Goal: Task Accomplishment & Management: Use online tool/utility

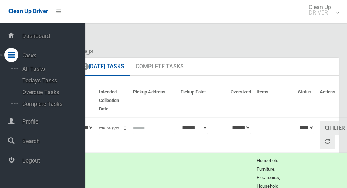
scroll to position [441, 0]
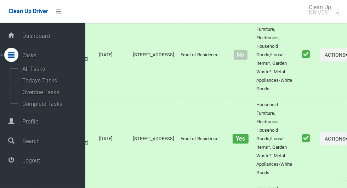
click at [25, 160] on span "Logout" at bounding box center [52, 160] width 65 height 7
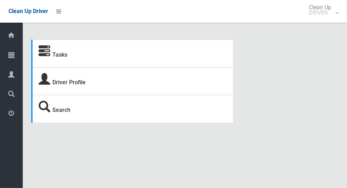
click at [14, 60] on icon at bounding box center [11, 55] width 6 height 14
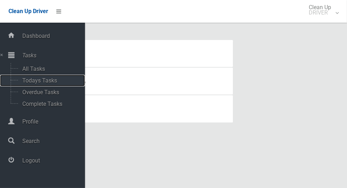
click at [28, 84] on span "Todays Tasks" at bounding box center [49, 80] width 59 height 7
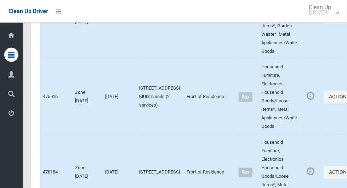
scroll to position [4565, 0]
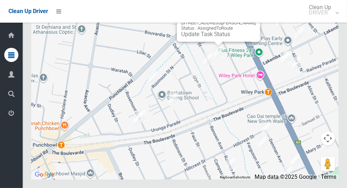
click at [249, 20] on button "Close" at bounding box center [247, 11] width 17 height 17
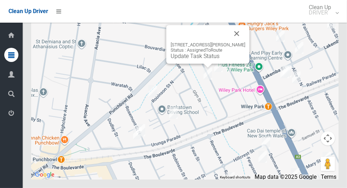
click at [237, 42] on button "Close" at bounding box center [236, 33] width 17 height 17
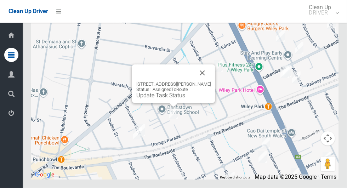
click at [211, 81] on button "Close" at bounding box center [202, 72] width 17 height 17
click at [209, 81] on button "Close" at bounding box center [202, 72] width 17 height 17
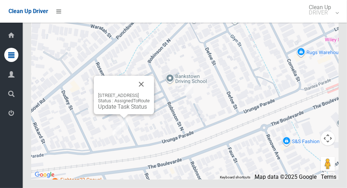
click at [150, 93] on button "Close" at bounding box center [141, 84] width 17 height 17
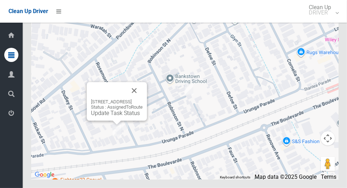
click at [143, 99] on button "Close" at bounding box center [134, 90] width 17 height 17
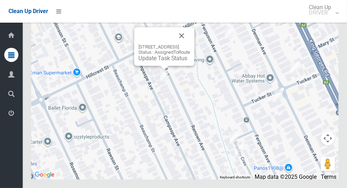
click at [190, 44] on button "Close" at bounding box center [181, 35] width 17 height 17
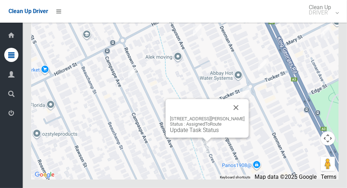
click at [239, 116] on button "Close" at bounding box center [235, 107] width 17 height 17
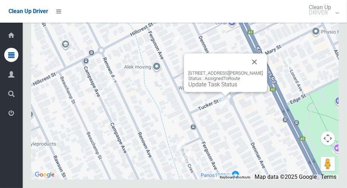
click at [260, 70] on button "Close" at bounding box center [254, 61] width 17 height 17
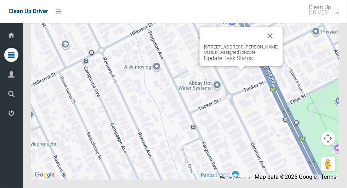
click at [274, 44] on button "Close" at bounding box center [269, 35] width 17 height 17
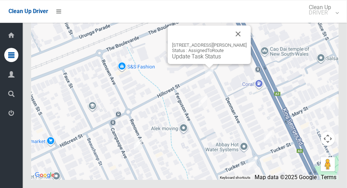
click at [328, 20] on button "Toggle fullscreen view" at bounding box center [327, 13] width 14 height 14
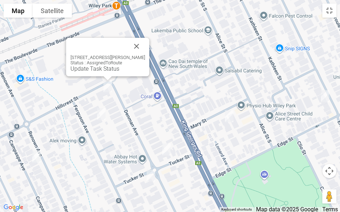
click at [145, 42] on button "Close" at bounding box center [136, 46] width 17 height 17
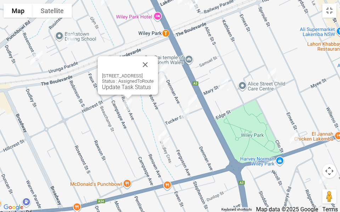
click at [154, 64] on button "Close" at bounding box center [145, 64] width 17 height 17
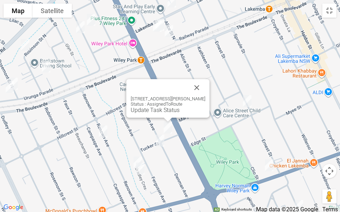
click at [203, 79] on button "Close" at bounding box center [196, 87] width 17 height 17
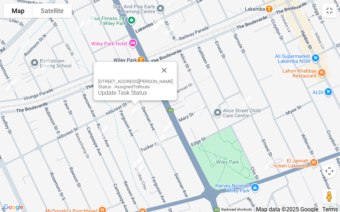
click at [171, 64] on button "Close" at bounding box center [164, 70] width 17 height 17
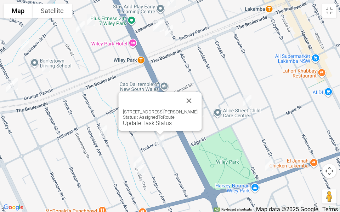
click at [197, 97] on button "Close" at bounding box center [188, 100] width 17 height 17
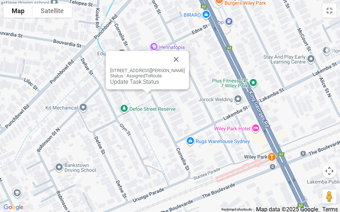
click at [185, 57] on button "Close" at bounding box center [176, 59] width 17 height 17
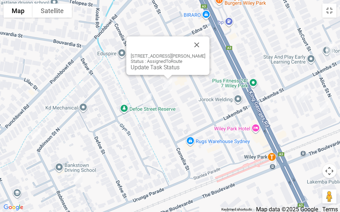
click at [140, 70] on link "Update Task Status" at bounding box center [155, 67] width 49 height 7
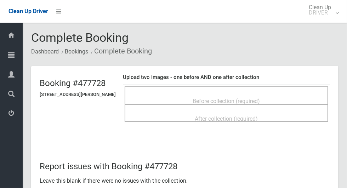
click at [148, 98] on div "Before collection (required)" at bounding box center [226, 100] width 188 height 13
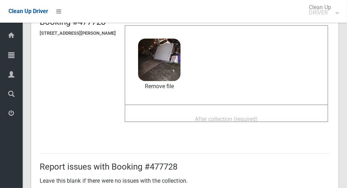
scroll to position [68, 0]
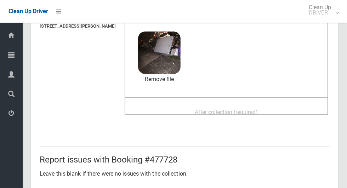
click at [250, 112] on span "After collection (required)" at bounding box center [226, 112] width 63 height 7
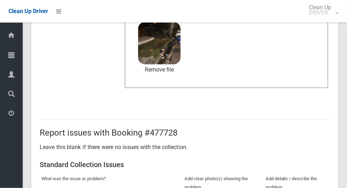
scroll to position [365, 0]
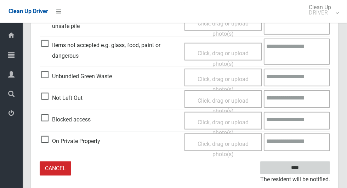
click at [296, 167] on input "****" at bounding box center [295, 167] width 70 height 13
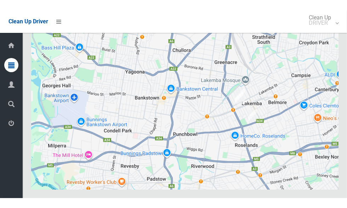
scroll to position [4500, 0]
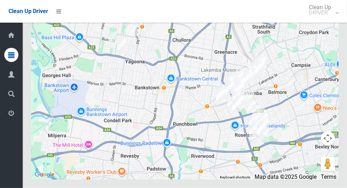
click at [331, 20] on button "Toggle fullscreen view" at bounding box center [327, 13] width 14 height 14
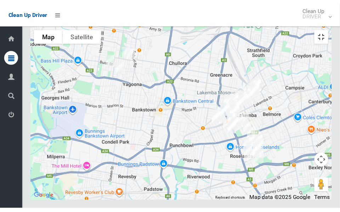
scroll to position [5094, 0]
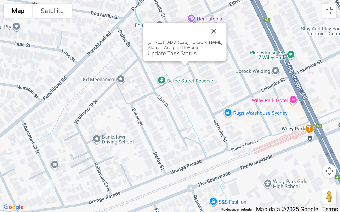
click at [162, 56] on link "Update Task Status" at bounding box center [171, 53] width 49 height 7
click at [170, 55] on link "Update Task Status" at bounding box center [171, 53] width 49 height 7
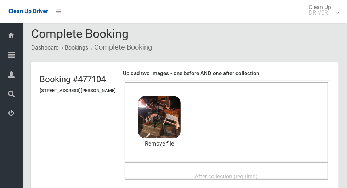
scroll to position [74, 0]
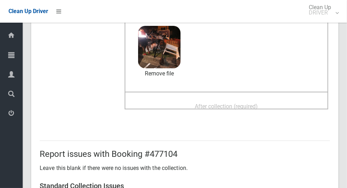
click at [256, 105] on span "After collection (required)" at bounding box center [226, 106] width 63 height 7
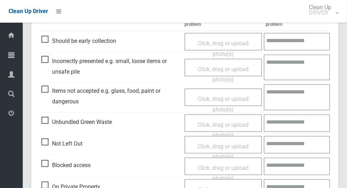
scroll to position [324, 0]
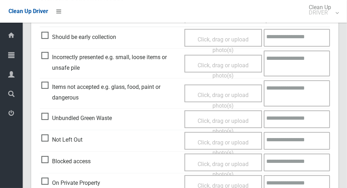
click at [50, 89] on span "Items not accepted e.g. glass, food, paint or dangerous" at bounding box center [110, 92] width 139 height 21
click at [213, 92] on span "Click, drag or upload photo(s)" at bounding box center [222, 100] width 51 height 17
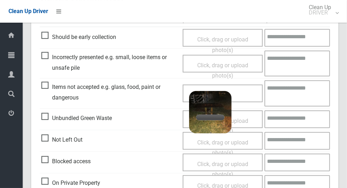
click at [292, 91] on textarea at bounding box center [296, 93] width 65 height 26
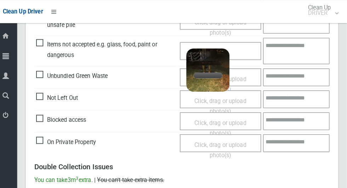
scroll to position [366, 0]
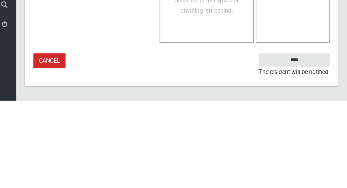
type textarea "*****"
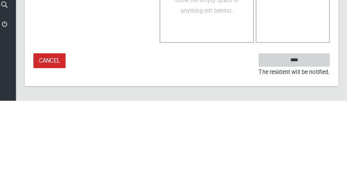
click at [307, 147] on input "****" at bounding box center [295, 147] width 70 height 13
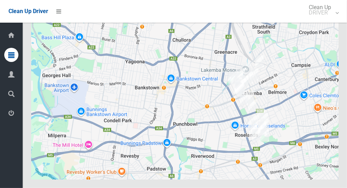
scroll to position [4514, 0]
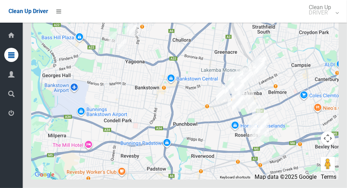
click at [332, 20] on button "Toggle fullscreen view" at bounding box center [327, 13] width 14 height 14
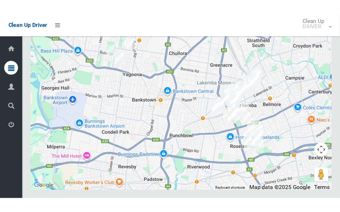
scroll to position [5108, 0]
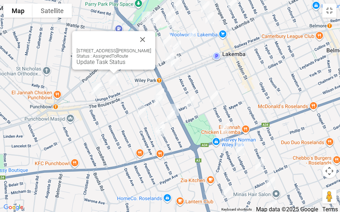
click at [151, 37] on button "Close" at bounding box center [142, 39] width 17 height 17
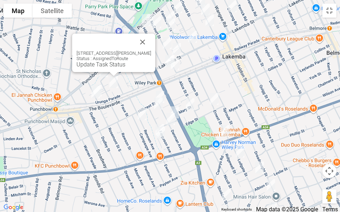
click at [93, 68] on link "Update Task Status" at bounding box center [100, 64] width 49 height 7
click at [93, 65] on link "Update Task Status" at bounding box center [100, 64] width 49 height 7
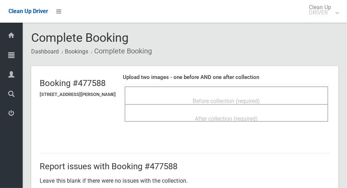
click at [285, 94] on div "Before collection (required)" at bounding box center [226, 100] width 188 height 13
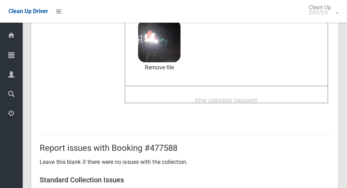
scroll to position [80, 0]
click at [258, 104] on span "After collection (required)" at bounding box center [226, 100] width 63 height 7
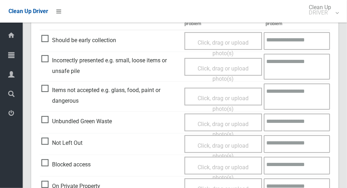
scroll to position [579, 0]
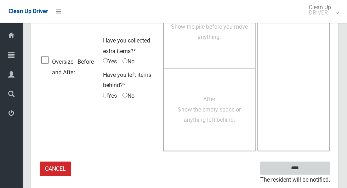
click at [307, 168] on input "****" at bounding box center [295, 168] width 70 height 13
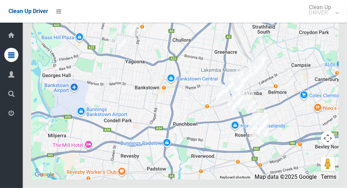
scroll to position [4489, 0]
click at [329, 20] on button "Toggle fullscreen view" at bounding box center [327, 13] width 14 height 14
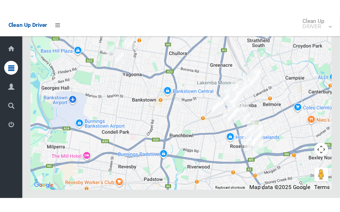
scroll to position [5083, 0]
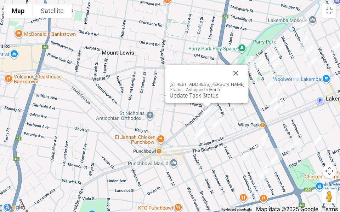
click at [185, 96] on link "Update Task Status" at bounding box center [193, 95] width 49 height 7
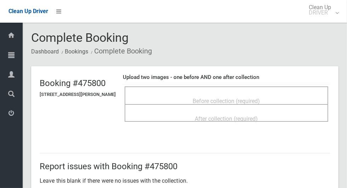
click at [283, 87] on div "Before collection (required)" at bounding box center [226, 95] width 203 height 18
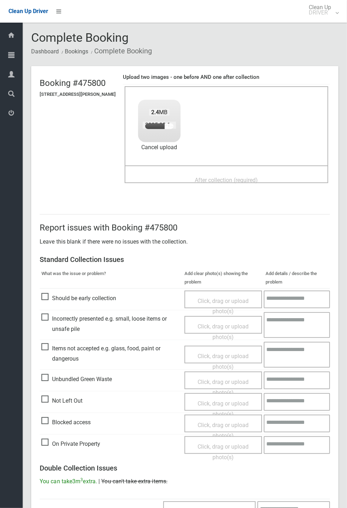
click at [338, 150] on header "Booking #475800 43 Robinson Street North, WILEY PARK NSW 2195 Upload two images…" at bounding box center [184, 131] width 307 height 131
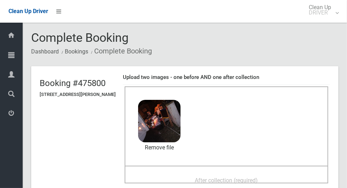
click at [283, 181] on div "After collection (required)" at bounding box center [226, 179] width 188 height 13
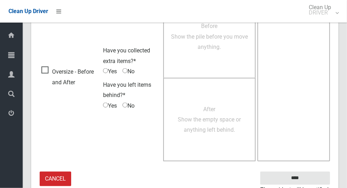
scroll to position [579, 0]
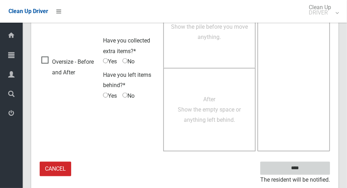
click at [307, 168] on input "****" at bounding box center [295, 168] width 70 height 13
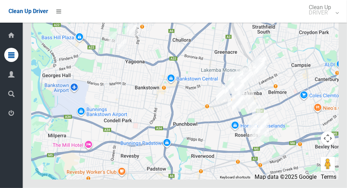
scroll to position [4521, 0]
click at [329, 20] on button "Toggle fullscreen view" at bounding box center [327, 13] width 14 height 14
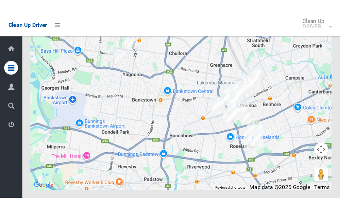
scroll to position [5115, 0]
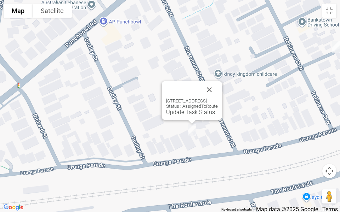
click at [222, 85] on div "29 Urunga Parade, PUNCHBOWL NSW 2196 Status : AssignedToRoute Update Task Status" at bounding box center [192, 100] width 60 height 39
click at [218, 88] on button "Close" at bounding box center [209, 89] width 17 height 17
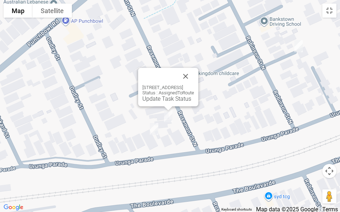
click at [194, 78] on button "Close" at bounding box center [185, 76] width 17 height 17
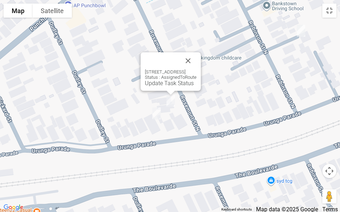
click at [158, 86] on link "Update Task Status" at bounding box center [169, 83] width 49 height 7
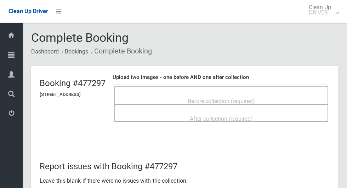
click at [281, 94] on div "Before collection (required)" at bounding box center [221, 100] width 198 height 13
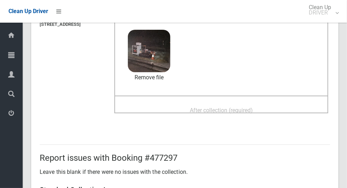
scroll to position [74, 0]
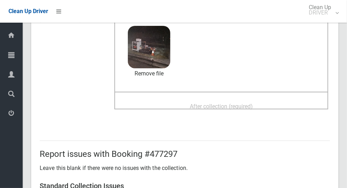
click at [253, 103] on span "After collection (required)" at bounding box center [221, 106] width 63 height 7
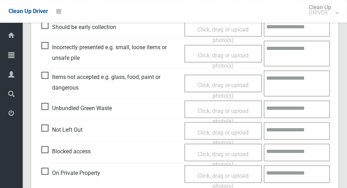
scroll to position [579, 0]
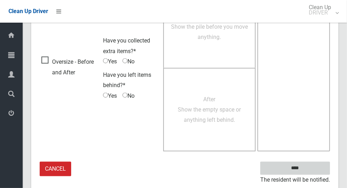
click at [308, 166] on input "****" at bounding box center [295, 168] width 70 height 13
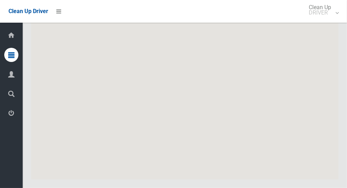
scroll to position [4490, 0]
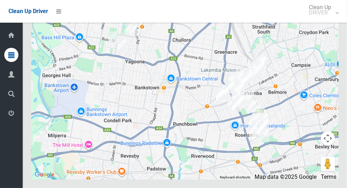
click at [329, 20] on button "Toggle fullscreen view" at bounding box center [327, 13] width 14 height 14
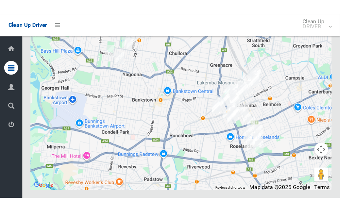
scroll to position [5084, 0]
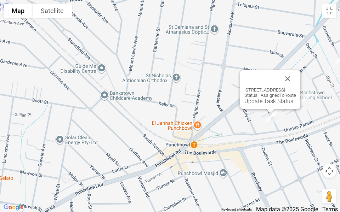
click at [247, 105] on div "29 Urunga Parade, PUNCHBOWL NSW 2196 Status : AssignedToRoute Update Task Status" at bounding box center [270, 89] width 60 height 39
click at [253, 105] on div "29 Urunga Parade, PUNCHBOWL NSW 2196 Status : AssignedToRoute Update Task Status" at bounding box center [270, 89] width 60 height 39
click at [255, 105] on div "29 Urunga Parade, PUNCHBOWL NSW 2196 Status : AssignedToRoute Update Task Status" at bounding box center [270, 89] width 60 height 39
click at [245, 105] on div "29 Urunga Parade, PUNCHBOWL NSW 2196 Status : AssignedToRoute Update Task Status" at bounding box center [270, 89] width 60 height 39
click at [244, 100] on link "Update Task Status" at bounding box center [268, 101] width 49 height 7
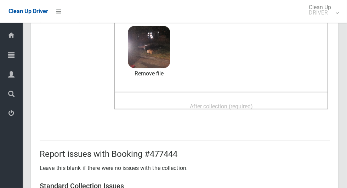
scroll to position [82, 0]
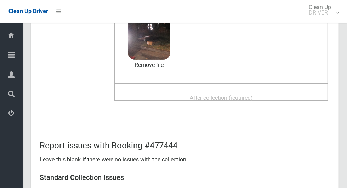
click at [250, 100] on span "After collection (required)" at bounding box center [221, 97] width 63 height 7
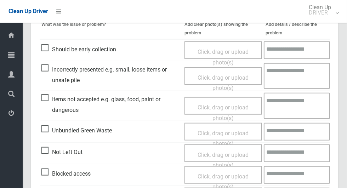
scroll to position [365, 0]
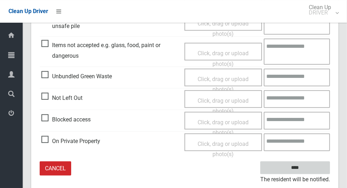
click at [316, 167] on input "****" at bounding box center [295, 167] width 70 height 13
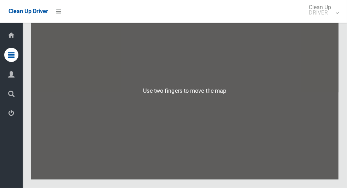
scroll to position [4497, 0]
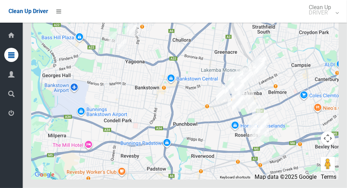
click at [328, 20] on button "Toggle fullscreen view" at bounding box center [327, 13] width 14 height 14
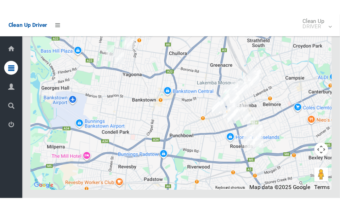
scroll to position [5091, 0]
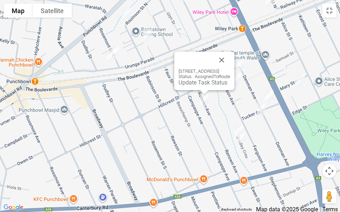
click at [230, 59] on button "Close" at bounding box center [221, 60] width 17 height 17
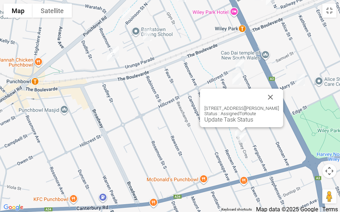
click at [277, 94] on button "Close" at bounding box center [270, 97] width 17 height 17
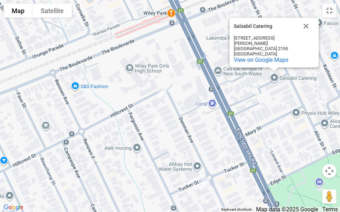
click at [301, 30] on button "Close" at bounding box center [305, 26] width 17 height 17
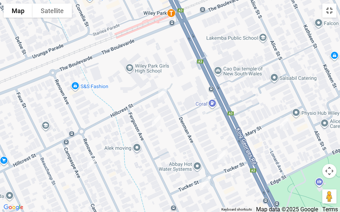
click at [331, 17] on button "Toggle fullscreen view" at bounding box center [329, 11] width 14 height 14
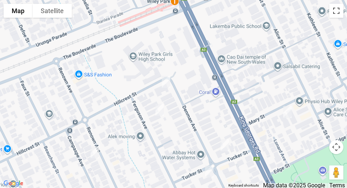
scroll to position [4553, 0]
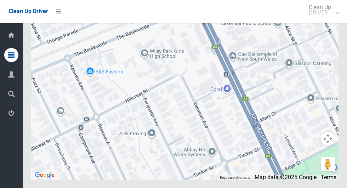
click at [330, 20] on button "Toggle fullscreen view" at bounding box center [327, 13] width 14 height 14
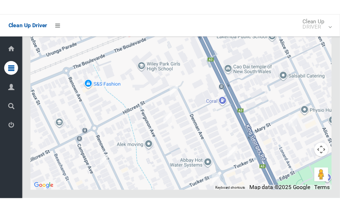
scroll to position [5139, 0]
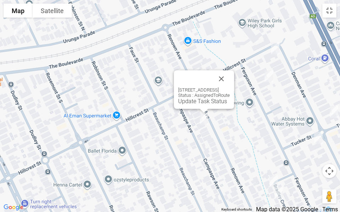
click at [230, 83] on button "Close" at bounding box center [221, 78] width 17 height 17
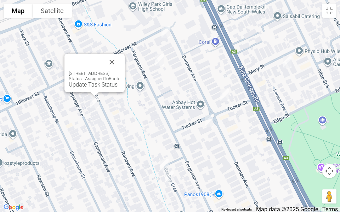
click at [86, 81] on link "Update Task Status" at bounding box center [93, 84] width 49 height 7
click at [82, 83] on link "Update Task Status" at bounding box center [93, 84] width 49 height 7
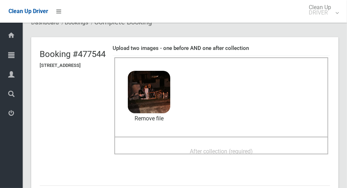
scroll to position [29, 0]
click at [247, 155] on span "After collection (required)" at bounding box center [221, 151] width 63 height 7
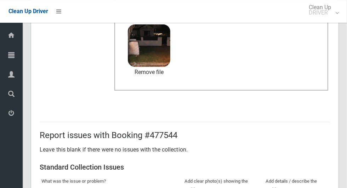
scroll to position [579, 0]
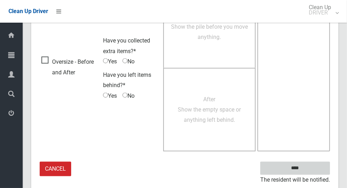
click at [313, 164] on input "****" at bounding box center [295, 168] width 70 height 13
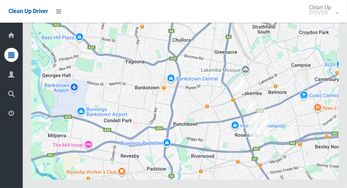
scroll to position [4522, 0]
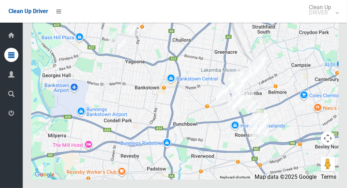
click at [330, 20] on button "Toggle fullscreen view" at bounding box center [327, 13] width 14 height 14
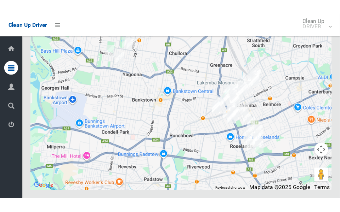
scroll to position [5116, 0]
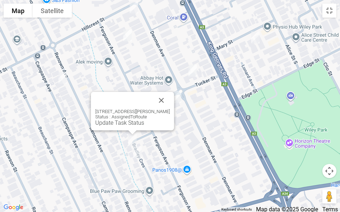
click at [169, 94] on button "Close" at bounding box center [161, 100] width 17 height 17
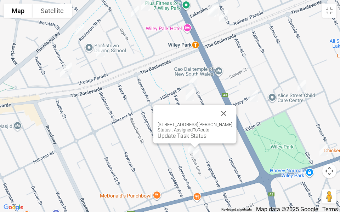
click at [177, 137] on link "Update Task Status" at bounding box center [181, 136] width 49 height 7
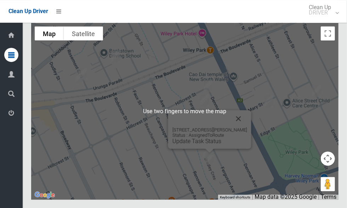
scroll to position [4538, 0]
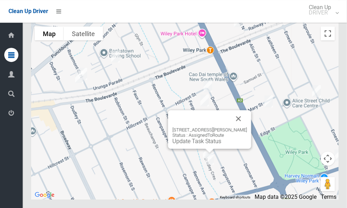
click at [334, 40] on button "Toggle fullscreen view" at bounding box center [327, 33] width 14 height 14
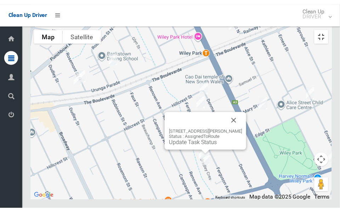
scroll to position [5123, 0]
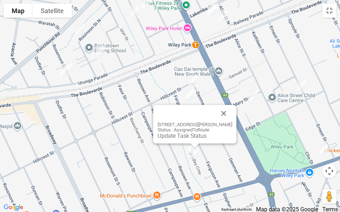
click at [232, 112] on button "Close" at bounding box center [223, 113] width 17 height 17
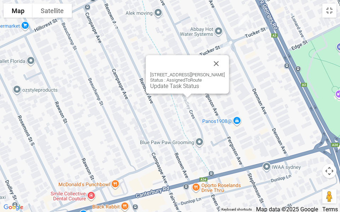
click at [171, 85] on link "Update Task Status" at bounding box center [174, 86] width 49 height 7
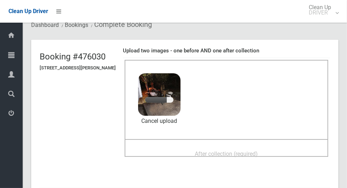
scroll to position [28, 0]
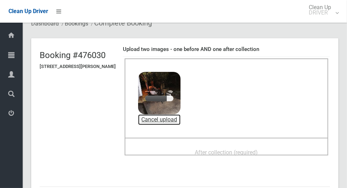
click at [179, 118] on link "Cancel upload" at bounding box center [159, 119] width 42 height 11
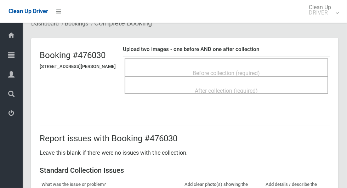
click at [248, 66] on div "Before collection (required)" at bounding box center [226, 72] width 188 height 13
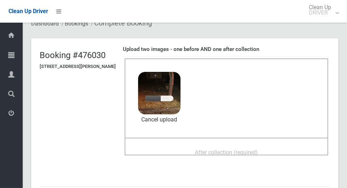
scroll to position [84, 0]
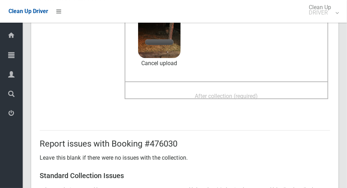
click at [274, 97] on div "After collection (required)" at bounding box center [226, 95] width 188 height 13
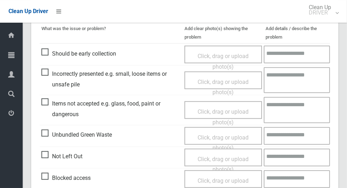
scroll to position [579, 0]
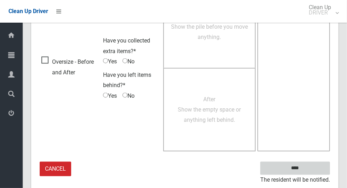
click at [307, 169] on input "****" at bounding box center [295, 168] width 70 height 13
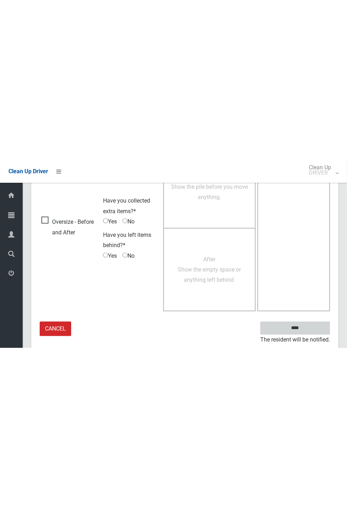
scroll to position [278, 0]
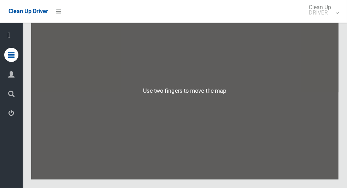
scroll to position [4498, 0]
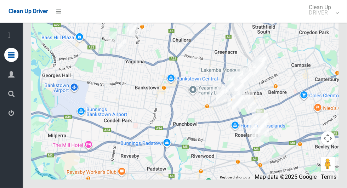
click at [327, 20] on button "Toggle fullscreen view" at bounding box center [327, 13] width 14 height 14
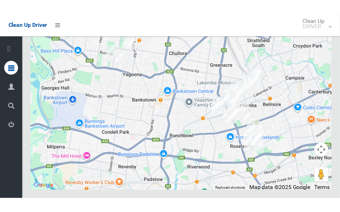
scroll to position [5092, 0]
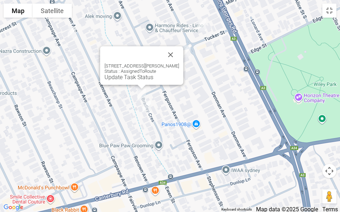
click at [126, 81] on div "[STREET_ADDRESS][PERSON_NAME] Status : AssignedToRoute Update Task Status" at bounding box center [141, 65] width 83 height 39
click at [131, 80] on link "Update Task Status" at bounding box center [128, 77] width 49 height 7
click at [137, 71] on div "[STREET_ADDRESS][PERSON_NAME] Status : AssignedToRoute Update Task Status" at bounding box center [141, 71] width 75 height 17
click at [133, 75] on link "Update Task Status" at bounding box center [128, 77] width 49 height 7
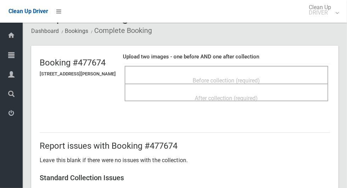
scroll to position [20, 0]
click at [267, 74] on div "Before collection (required)" at bounding box center [226, 80] width 188 height 13
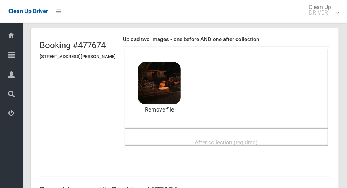
scroll to position [83, 0]
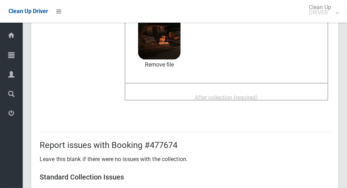
click at [249, 100] on span "After collection (required)" at bounding box center [226, 97] width 63 height 7
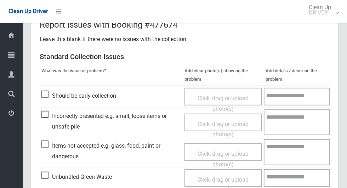
scroll to position [265, 0]
click at [48, 140] on span "Items not accepted e.g. glass, food, paint or dangerous" at bounding box center [110, 150] width 139 height 21
click at [204, 154] on span "Click, drag or upload photo(s)" at bounding box center [222, 158] width 51 height 17
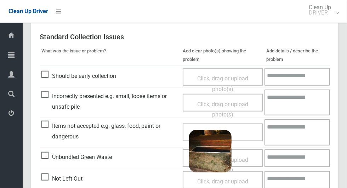
scroll to position [286, 0]
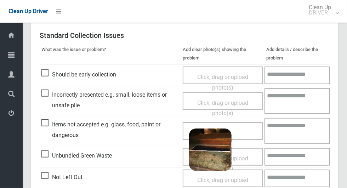
click at [292, 133] on textarea at bounding box center [296, 131] width 65 height 26
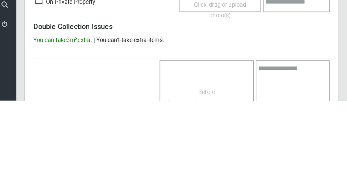
scroll to position [599, 0]
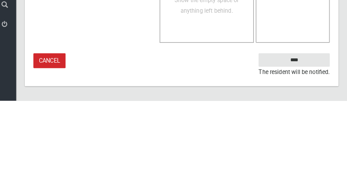
type textarea "*****"
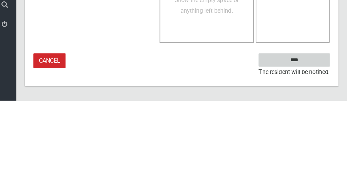
click at [311, 145] on input "****" at bounding box center [295, 147] width 70 height 13
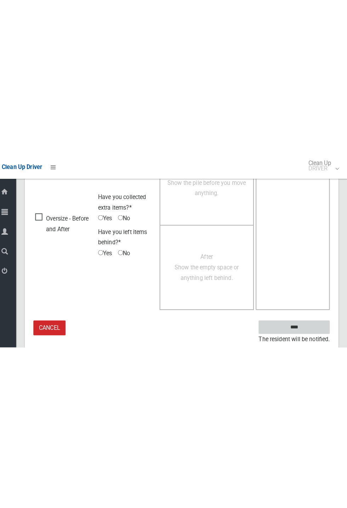
scroll to position [278, 0]
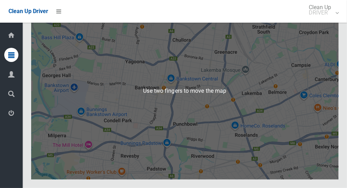
scroll to position [4553, 0]
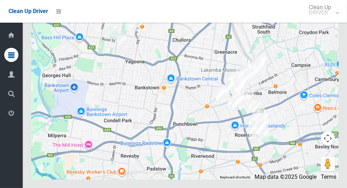
click at [329, 20] on button "Toggle fullscreen view" at bounding box center [327, 13] width 14 height 14
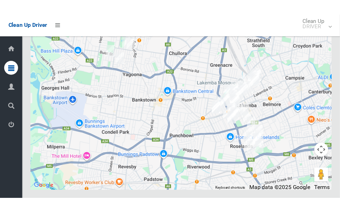
scroll to position [5138, 0]
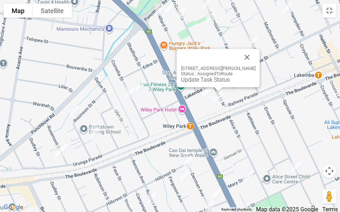
click at [253, 57] on button "Close" at bounding box center [246, 57] width 17 height 17
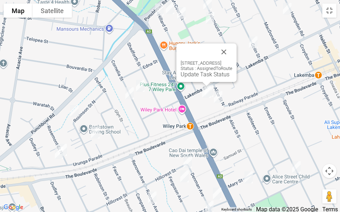
click at [232, 50] on button "Close" at bounding box center [223, 52] width 17 height 17
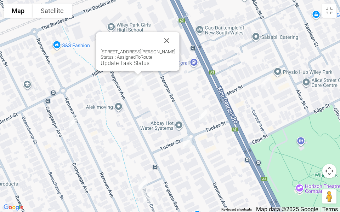
click at [167, 38] on button "Close" at bounding box center [166, 40] width 17 height 17
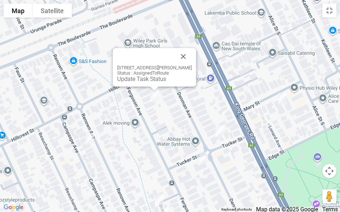
click at [146, 82] on div "10 Ferguson Avenue, WILEY PARK NSW 2195 Status : AssignedToRoute Update Task St…" at bounding box center [154, 67] width 83 height 39
click at [146, 77] on link "Update Task Status" at bounding box center [141, 79] width 49 height 7
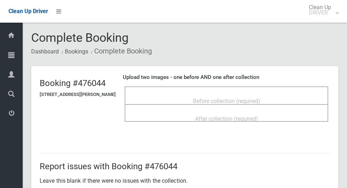
click at [256, 94] on div "Before collection (required)" at bounding box center [226, 100] width 188 height 13
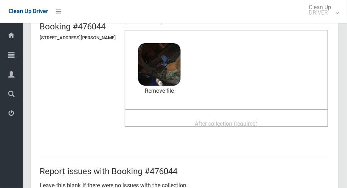
scroll to position [59, 0]
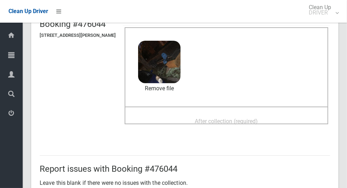
click at [248, 120] on span "After collection (required)" at bounding box center [226, 121] width 63 height 7
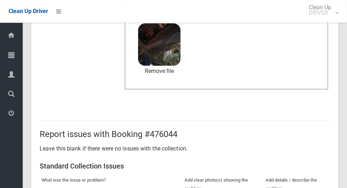
scroll to position [365, 0]
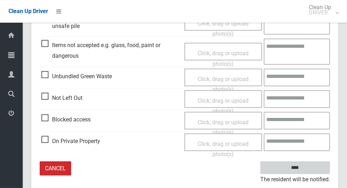
click at [307, 172] on input "****" at bounding box center [295, 167] width 70 height 13
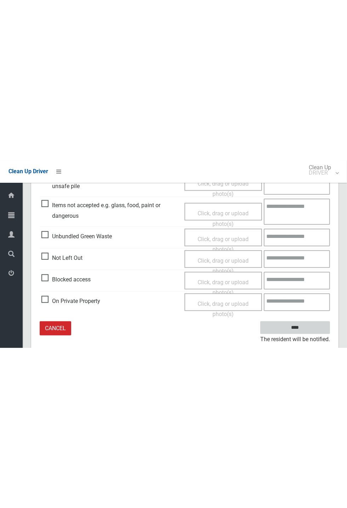
scroll to position [65, 0]
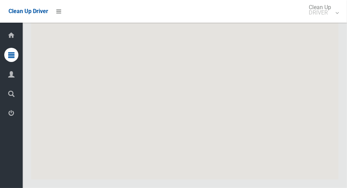
scroll to position [4525, 0]
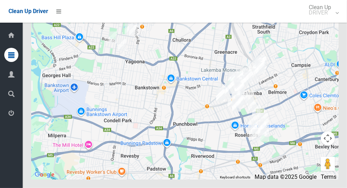
click at [331, 20] on button "Toggle fullscreen view" at bounding box center [327, 13] width 14 height 14
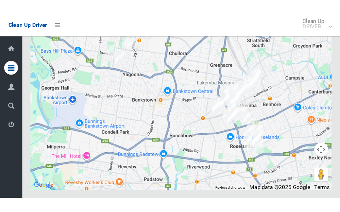
scroll to position [5119, 0]
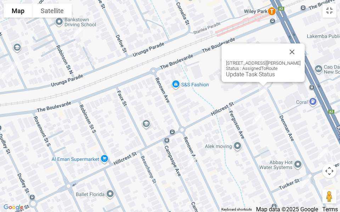
click at [242, 76] on link "Update Task Status" at bounding box center [250, 74] width 49 height 7
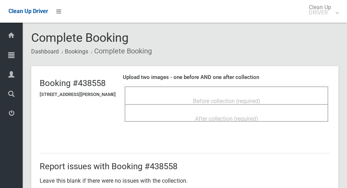
click at [250, 98] on span "Before collection (required)" at bounding box center [226, 101] width 67 height 7
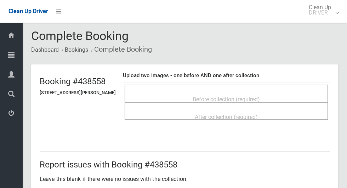
click at [273, 86] on div "Before collection (required)" at bounding box center [226, 94] width 203 height 18
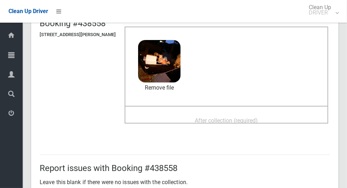
scroll to position [59, 0]
click at [249, 124] on span "After collection (required)" at bounding box center [226, 120] width 63 height 7
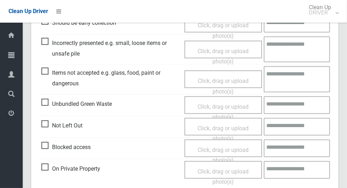
scroll to position [365, 0]
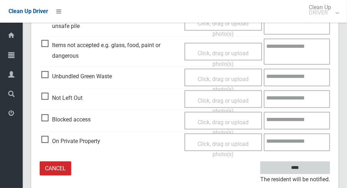
click at [314, 166] on input "****" at bounding box center [295, 167] width 70 height 13
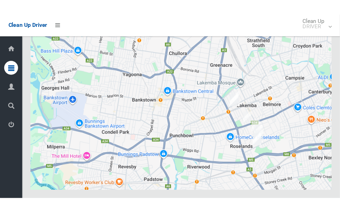
scroll to position [4565, 0]
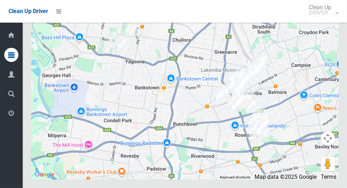
click at [332, 20] on button "Toggle fullscreen view" at bounding box center [327, 13] width 14 height 14
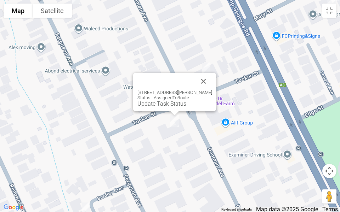
click at [208, 76] on button "Close" at bounding box center [203, 81] width 17 height 17
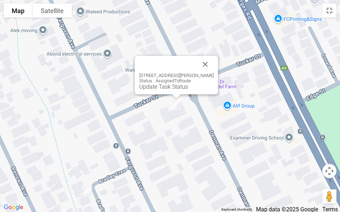
click at [214, 62] on button "Close" at bounding box center [205, 64] width 17 height 17
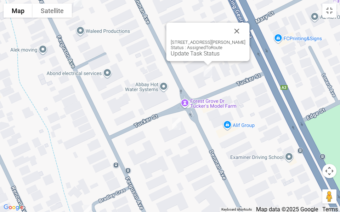
click at [195, 55] on link "Update Task Status" at bounding box center [194, 53] width 49 height 7
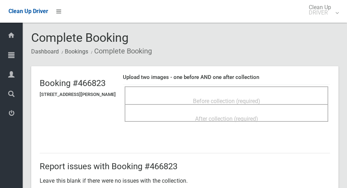
click at [250, 94] on div "Before collection (required)" at bounding box center [226, 100] width 188 height 13
click at [283, 88] on div "Before collection (required)" at bounding box center [226, 95] width 203 height 18
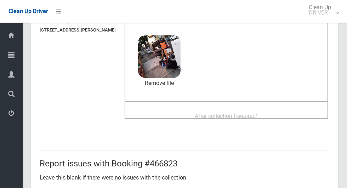
scroll to position [70, 0]
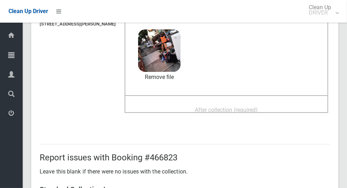
click at [258, 110] on span "After collection (required)" at bounding box center [226, 109] width 63 height 7
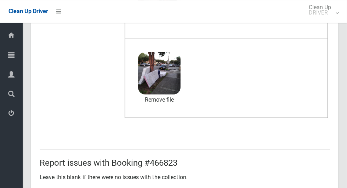
scroll to position [365, 0]
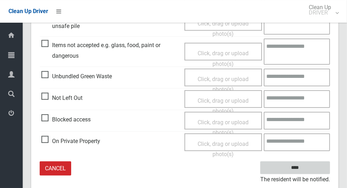
click at [307, 167] on input "****" at bounding box center [295, 167] width 70 height 13
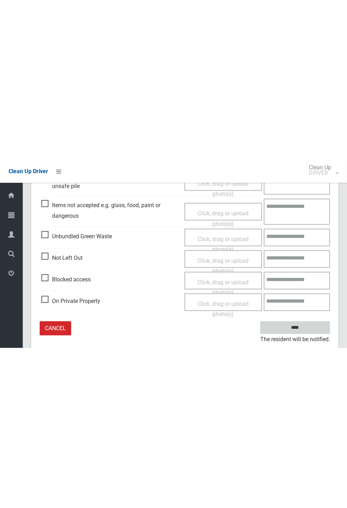
scroll to position [65, 0]
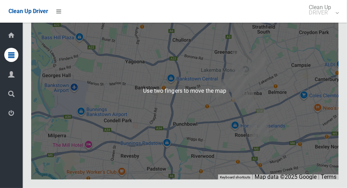
scroll to position [4509, 0]
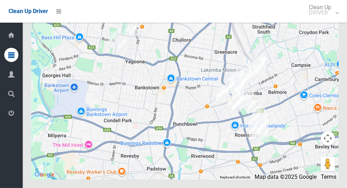
click at [327, 20] on button "Toggle fullscreen view" at bounding box center [327, 13] width 14 height 14
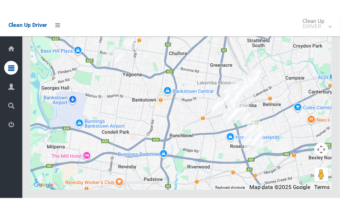
scroll to position [5103, 0]
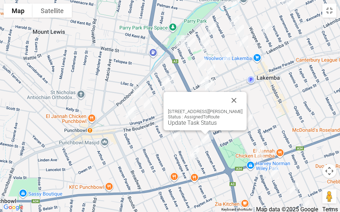
click at [177, 122] on link "Update Task Status" at bounding box center [192, 123] width 49 height 7
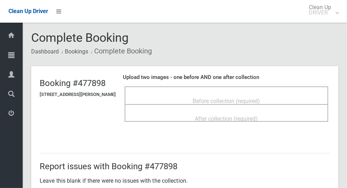
click at [283, 94] on div "Before collection (required)" at bounding box center [226, 100] width 188 height 13
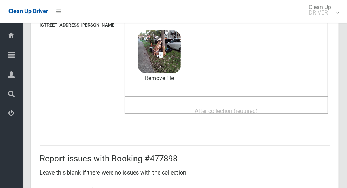
scroll to position [85, 0]
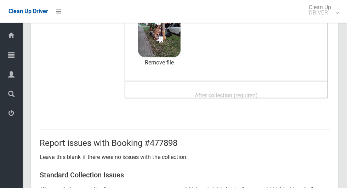
click at [245, 92] on span "After collection (required)" at bounding box center [226, 95] width 63 height 7
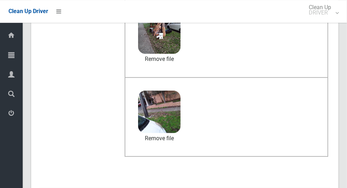
scroll to position [365, 0]
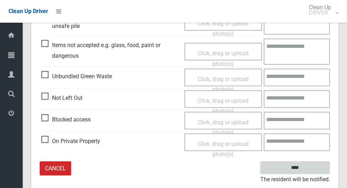
click at [307, 172] on input "****" at bounding box center [295, 167] width 70 height 13
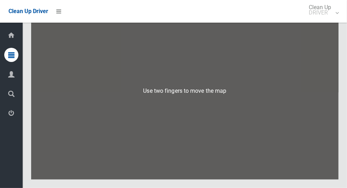
scroll to position [4518, 0]
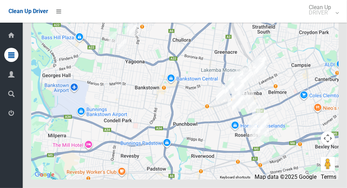
click at [328, 20] on button "Toggle fullscreen view" at bounding box center [327, 13] width 14 height 14
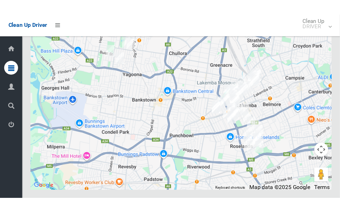
scroll to position [5112, 0]
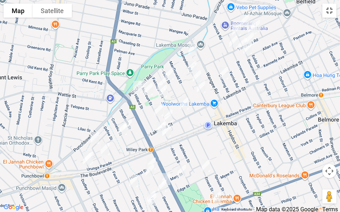
click at [328, 16] on button "Toggle fullscreen view" at bounding box center [329, 11] width 14 height 14
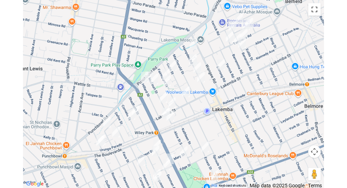
scroll to position [4518, 0]
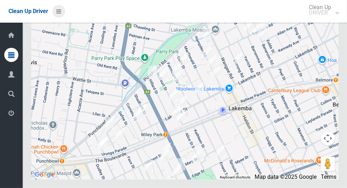
click at [61, 15] on icon at bounding box center [58, 11] width 5 height 12
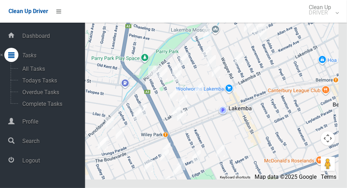
click at [40, 163] on span "Logout" at bounding box center [52, 160] width 65 height 7
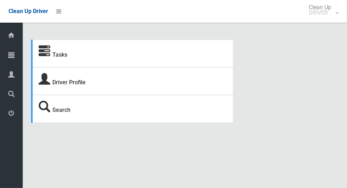
click at [19, 59] on span "Tasks" at bounding box center [18, 55] width 2 height 7
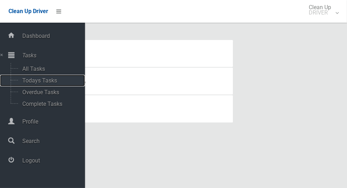
click at [42, 84] on span "Todays Tasks" at bounding box center [49, 80] width 59 height 7
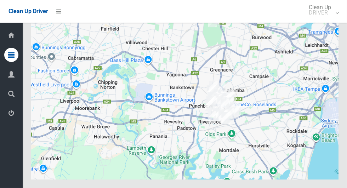
scroll to position [4313, 0]
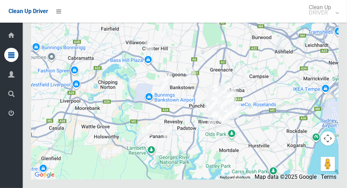
click at [330, 20] on button "Toggle fullscreen view" at bounding box center [327, 13] width 14 height 14
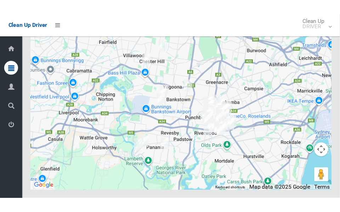
scroll to position [5001, 0]
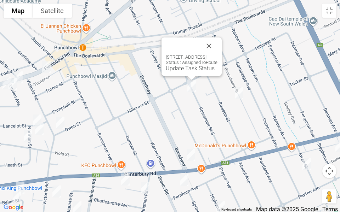
click at [217, 48] on button "Close" at bounding box center [208, 45] width 17 height 17
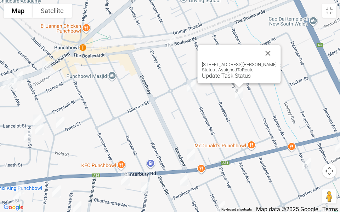
click at [269, 55] on button "Close" at bounding box center [267, 53] width 17 height 17
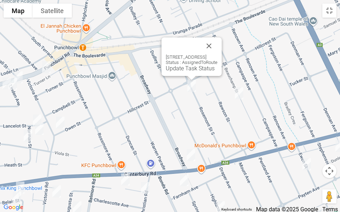
click at [217, 42] on button "Close" at bounding box center [208, 45] width 17 height 17
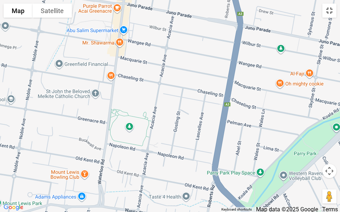
click at [326, 9] on button "Toggle fullscreen view" at bounding box center [329, 11] width 14 height 14
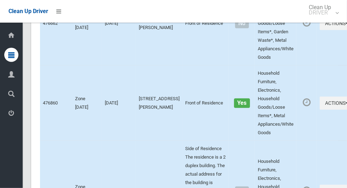
scroll to position [4360, 0]
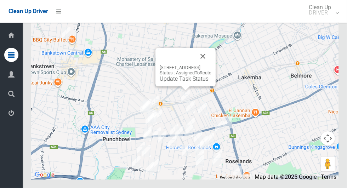
click at [211, 65] on button "Close" at bounding box center [202, 56] width 17 height 17
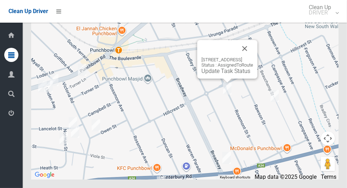
click at [253, 57] on button "Close" at bounding box center [244, 48] width 17 height 17
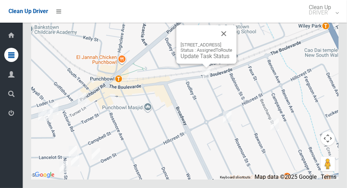
click at [215, 42] on div at bounding box center [197, 33] width 35 height 17
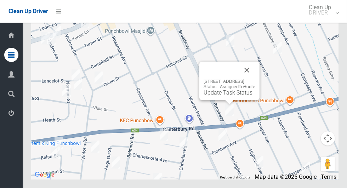
click at [255, 79] on button "Close" at bounding box center [246, 70] width 17 height 17
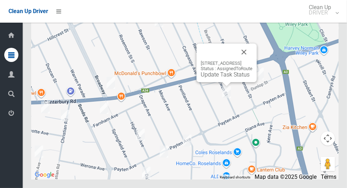
click at [252, 60] on button "Close" at bounding box center [243, 52] width 17 height 17
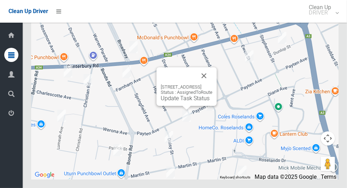
click at [212, 84] on button "Close" at bounding box center [203, 75] width 17 height 17
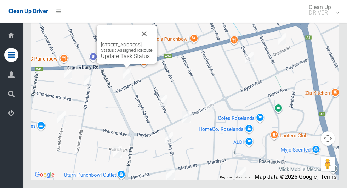
click at [152, 42] on button "Close" at bounding box center [143, 33] width 17 height 17
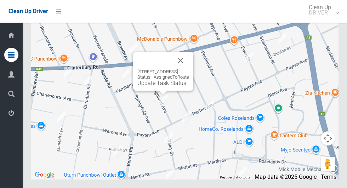
click at [189, 69] on button "Close" at bounding box center [180, 60] width 17 height 17
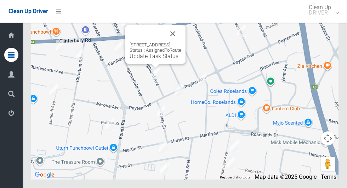
click at [181, 42] on button "Close" at bounding box center [172, 33] width 17 height 17
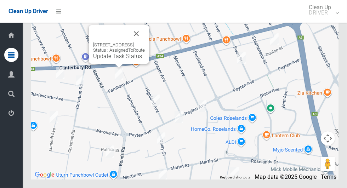
click at [145, 42] on button "Close" at bounding box center [136, 33] width 17 height 17
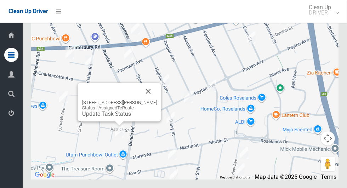
click at [157, 100] on button "Close" at bounding box center [148, 91] width 17 height 17
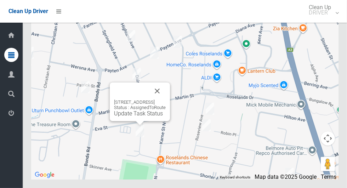
click at [166, 99] on button "Close" at bounding box center [157, 90] width 17 height 17
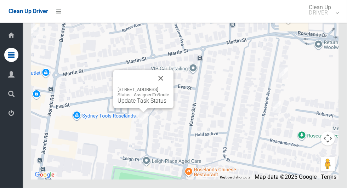
click at [169, 87] on button "Close" at bounding box center [160, 78] width 17 height 17
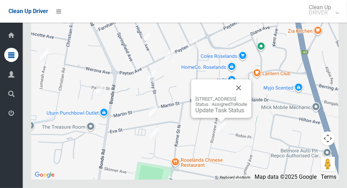
click at [247, 96] on button "Close" at bounding box center [238, 87] width 17 height 17
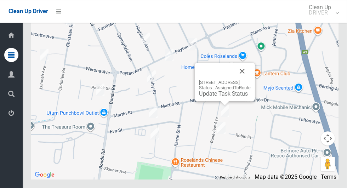
click at [250, 80] on button "Close" at bounding box center [241, 71] width 17 height 17
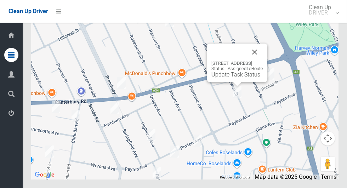
click at [234, 82] on div "15 Ewen Street, ROSELANDS NSW 2196 Status : AssignedToRoute Update Task Status" at bounding box center [237, 63] width 60 height 39
click at [231, 78] on link "Update Task Status" at bounding box center [235, 74] width 49 height 7
click at [263, 60] on button "Close" at bounding box center [254, 52] width 17 height 17
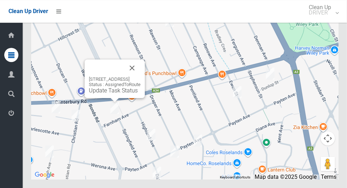
click at [140, 76] on button "Close" at bounding box center [131, 67] width 17 height 17
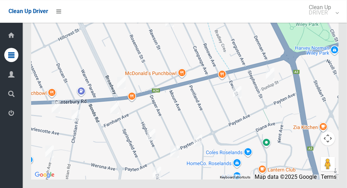
click at [328, 20] on button "Toggle fullscreen view" at bounding box center [327, 13] width 14 height 14
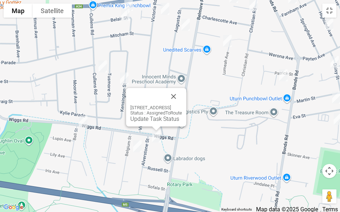
click at [182, 91] on button "Close" at bounding box center [173, 96] width 17 height 17
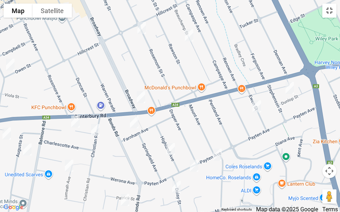
click at [333, 9] on button "Toggle fullscreen view" at bounding box center [329, 11] width 14 height 14
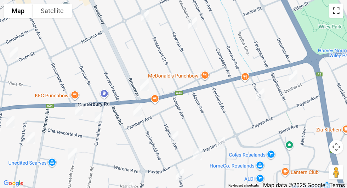
scroll to position [1391, 0]
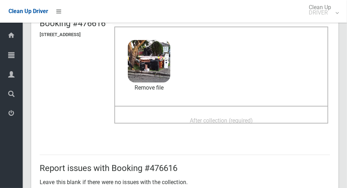
scroll to position [67, 0]
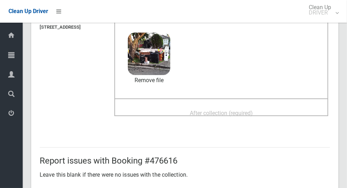
click at [253, 116] on span "After collection (required)" at bounding box center [221, 113] width 63 height 7
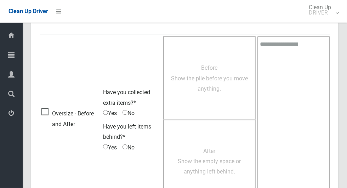
scroll to position [579, 0]
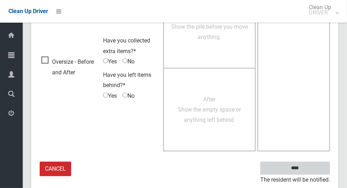
click at [299, 167] on input "****" at bounding box center [295, 168] width 70 height 13
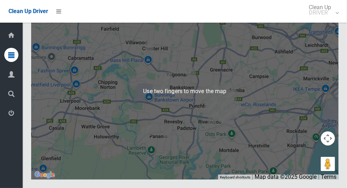
scroll to position [4342, 0]
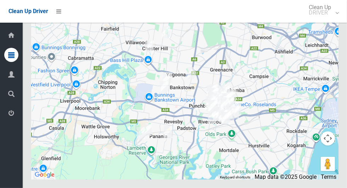
click at [328, 20] on button "Toggle fullscreen view" at bounding box center [327, 13] width 14 height 14
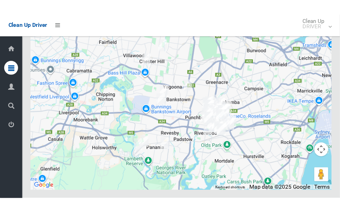
scroll to position [5021, 0]
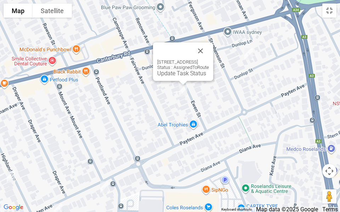
click at [164, 74] on link "Update Task Status" at bounding box center [181, 73] width 49 height 7
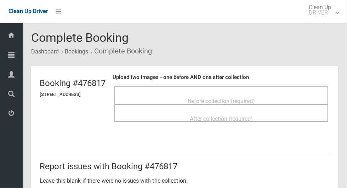
click at [255, 98] on span "Before collection (required)" at bounding box center [220, 101] width 67 height 7
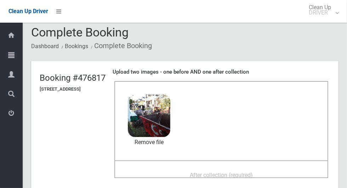
scroll to position [57, 0]
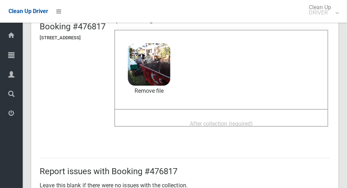
click at [253, 122] on span "After collection (required)" at bounding box center [221, 123] width 63 height 7
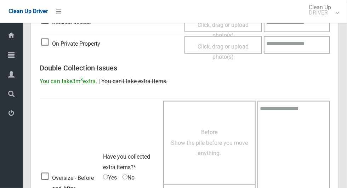
scroll to position [579, 0]
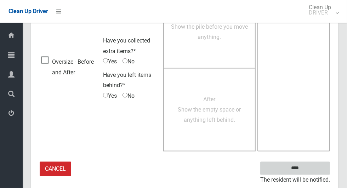
click at [306, 166] on input "****" at bounding box center [295, 168] width 70 height 13
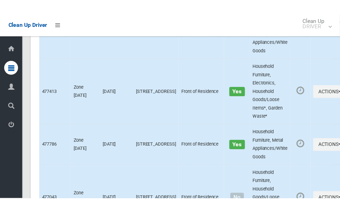
scroll to position [4360, 0]
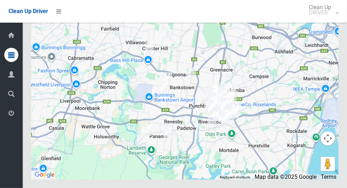
click at [330, 20] on button "Toggle fullscreen view" at bounding box center [327, 13] width 14 height 14
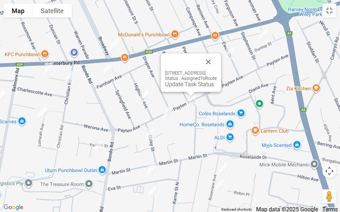
click at [221, 56] on div "[STREET_ADDRESS] Status : AssignedToRoute Update Task Status" at bounding box center [191, 72] width 60 height 39
click at [216, 59] on button "Close" at bounding box center [207, 61] width 17 height 17
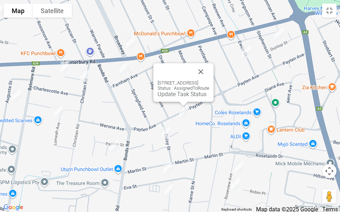
click at [209, 70] on button "Close" at bounding box center [200, 71] width 17 height 17
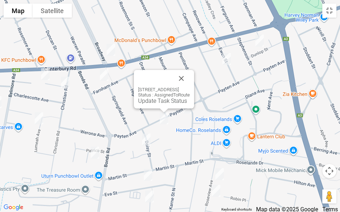
click at [150, 103] on link "Update Task Status" at bounding box center [162, 101] width 49 height 7
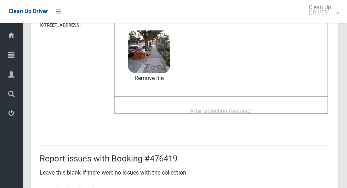
scroll to position [70, 0]
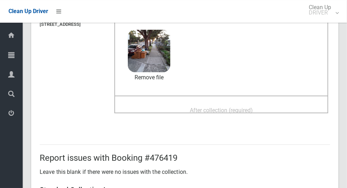
click at [253, 113] on span "After collection (required)" at bounding box center [221, 110] width 63 height 7
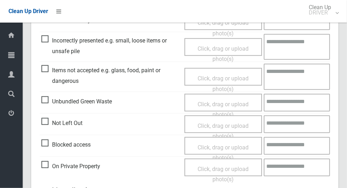
scroll to position [579, 0]
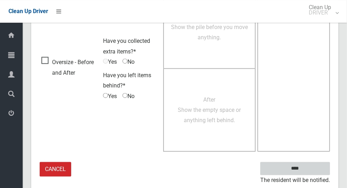
click at [311, 167] on input "****" at bounding box center [295, 168] width 70 height 13
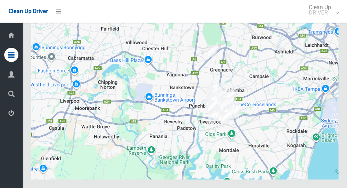
scroll to position [4305, 0]
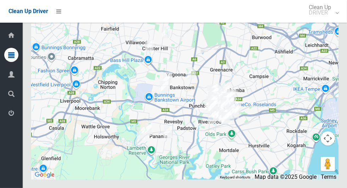
click at [329, 20] on button "Toggle fullscreen view" at bounding box center [327, 13] width 14 height 14
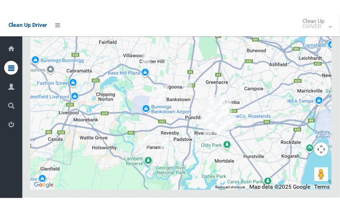
scroll to position [4992, 0]
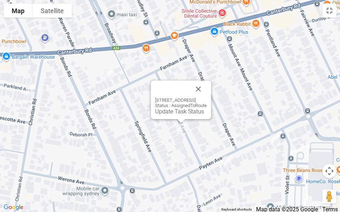
click at [160, 111] on link "Update Task Status" at bounding box center [179, 111] width 49 height 7
click at [162, 110] on link "Update Task Status" at bounding box center [179, 111] width 49 height 7
click at [164, 113] on link "Update Task Status" at bounding box center [179, 111] width 49 height 7
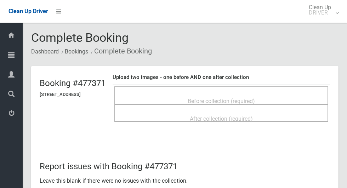
click at [239, 94] on div "Before collection (required)" at bounding box center [221, 100] width 198 height 13
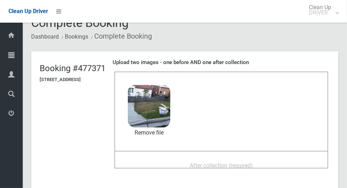
scroll to position [68, 0]
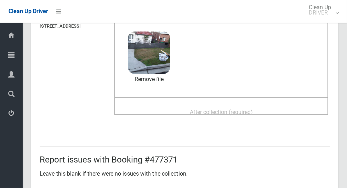
click at [253, 110] on span "After collection (required)" at bounding box center [221, 112] width 63 height 7
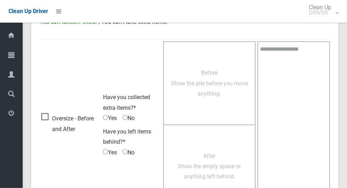
scroll to position [579, 0]
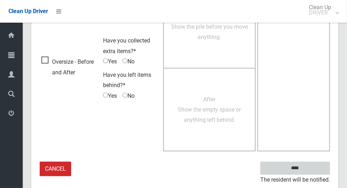
click at [314, 174] on input "****" at bounding box center [295, 168] width 70 height 13
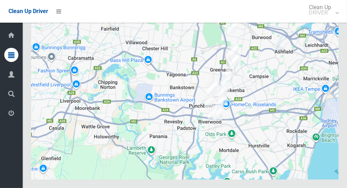
scroll to position [4296, 0]
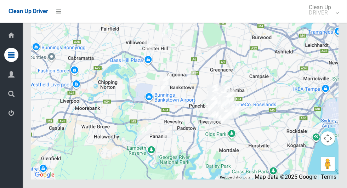
click at [329, 20] on button "Toggle fullscreen view" at bounding box center [327, 13] width 14 height 14
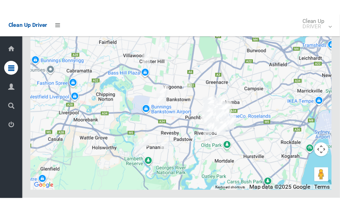
scroll to position [4984, 0]
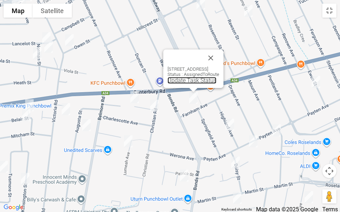
click at [181, 81] on link "Update Task Status" at bounding box center [191, 80] width 49 height 7
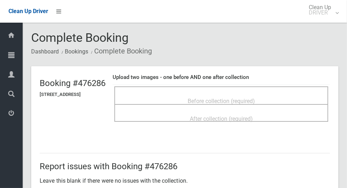
click at [276, 87] on div "Before collection (required)" at bounding box center [221, 95] width 214 height 18
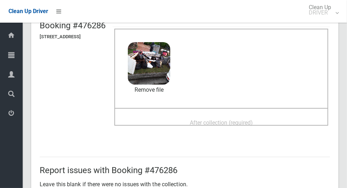
scroll to position [67, 0]
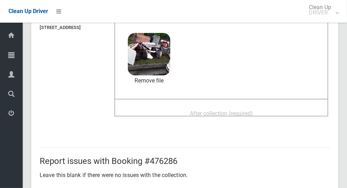
click at [242, 116] on span "After collection (required)" at bounding box center [221, 113] width 63 height 7
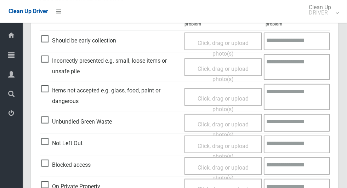
scroll to position [579, 0]
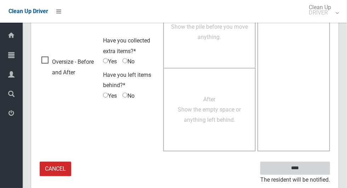
click at [307, 166] on input "****" at bounding box center [295, 168] width 70 height 13
click at [305, 147] on textarea at bounding box center [293, 68] width 73 height 167
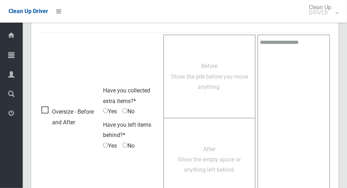
click at [137, 62] on td "Have you collected extra items?* Yes No Have you left items behind?* Yes No" at bounding box center [131, 118] width 60 height 170
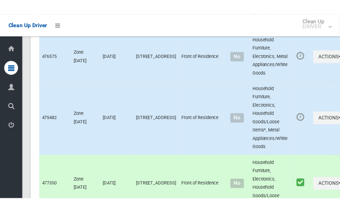
scroll to position [4360, 0]
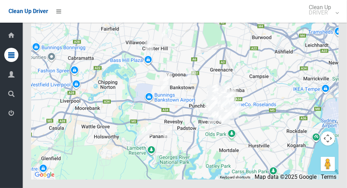
click at [325, 42] on div at bounding box center [184, 90] width 307 height 177
click at [329, 20] on button "Toggle fullscreen view" at bounding box center [327, 13] width 14 height 14
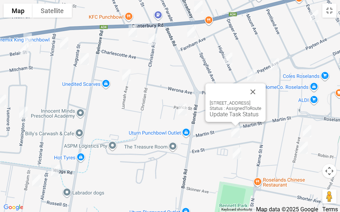
click at [261, 88] on button "Close" at bounding box center [252, 91] width 17 height 17
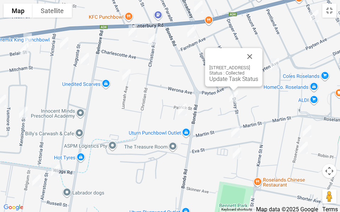
click at [258, 48] on button "Close" at bounding box center [249, 56] width 17 height 17
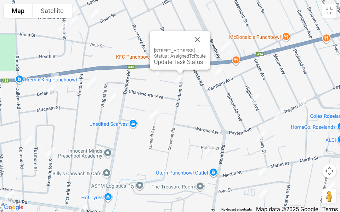
click at [206, 37] on button "Close" at bounding box center [197, 39] width 17 height 17
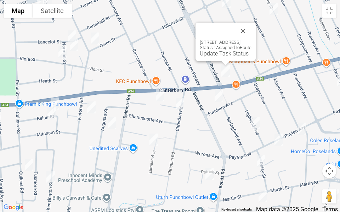
click at [251, 29] on button "Close" at bounding box center [242, 31] width 17 height 17
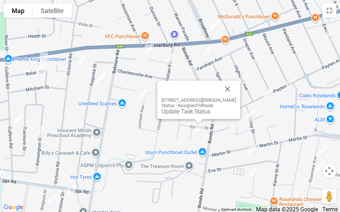
click at [240, 82] on div "4 Hargraves Avenue, PUNCHBOWL NSW 2196 Status : AssignedToRoute Update Task Sta…" at bounding box center [198, 100] width 83 height 39
click at [234, 86] on button "Close" at bounding box center [227, 89] width 17 height 17
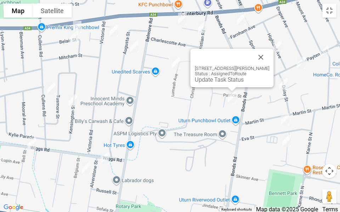
click at [273, 52] on div "4 Hargraves Avenue, PUNCHBOWL NSW 2196 Status : AssignedToRoute Update Task Sta…" at bounding box center [231, 68] width 83 height 39
click at [269, 58] on button "Close" at bounding box center [260, 57] width 17 height 17
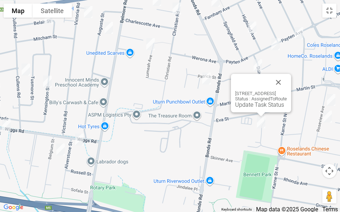
click at [287, 79] on button "Close" at bounding box center [278, 82] width 17 height 17
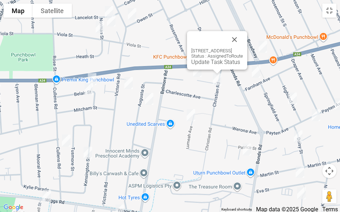
click at [243, 45] on button "Close" at bounding box center [234, 39] width 17 height 17
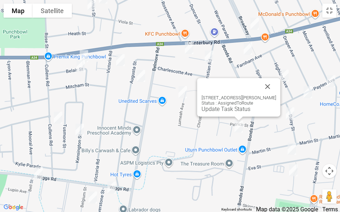
click at [276, 83] on button "Close" at bounding box center [267, 86] width 17 height 17
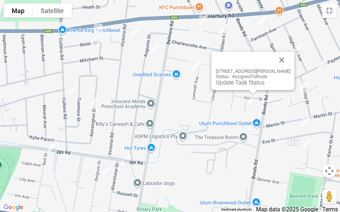
click at [290, 55] on button "Close" at bounding box center [281, 60] width 17 height 17
click at [238, 85] on link "Update Task Status" at bounding box center [239, 82] width 49 height 7
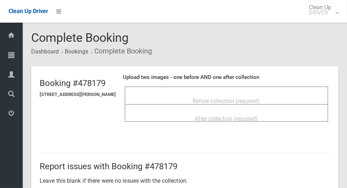
click at [299, 86] on div "Before collection (required)" at bounding box center [226, 95] width 203 height 18
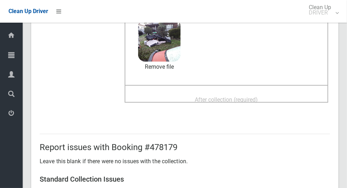
scroll to position [88, 0]
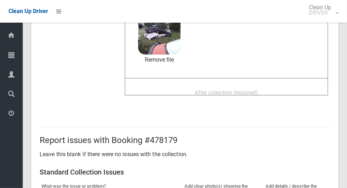
click at [248, 95] on span "After collection (required)" at bounding box center [226, 92] width 63 height 7
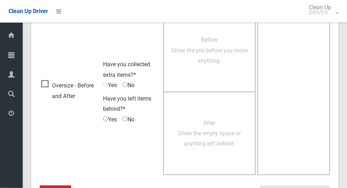
scroll to position [579, 0]
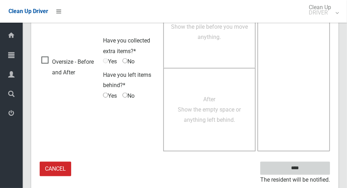
click at [310, 167] on input "****" at bounding box center [295, 168] width 70 height 13
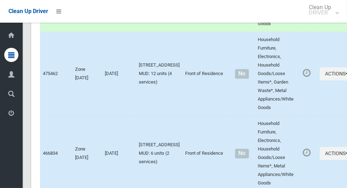
scroll to position [4360, 0]
